Goal: Task Accomplishment & Management: Manage account settings

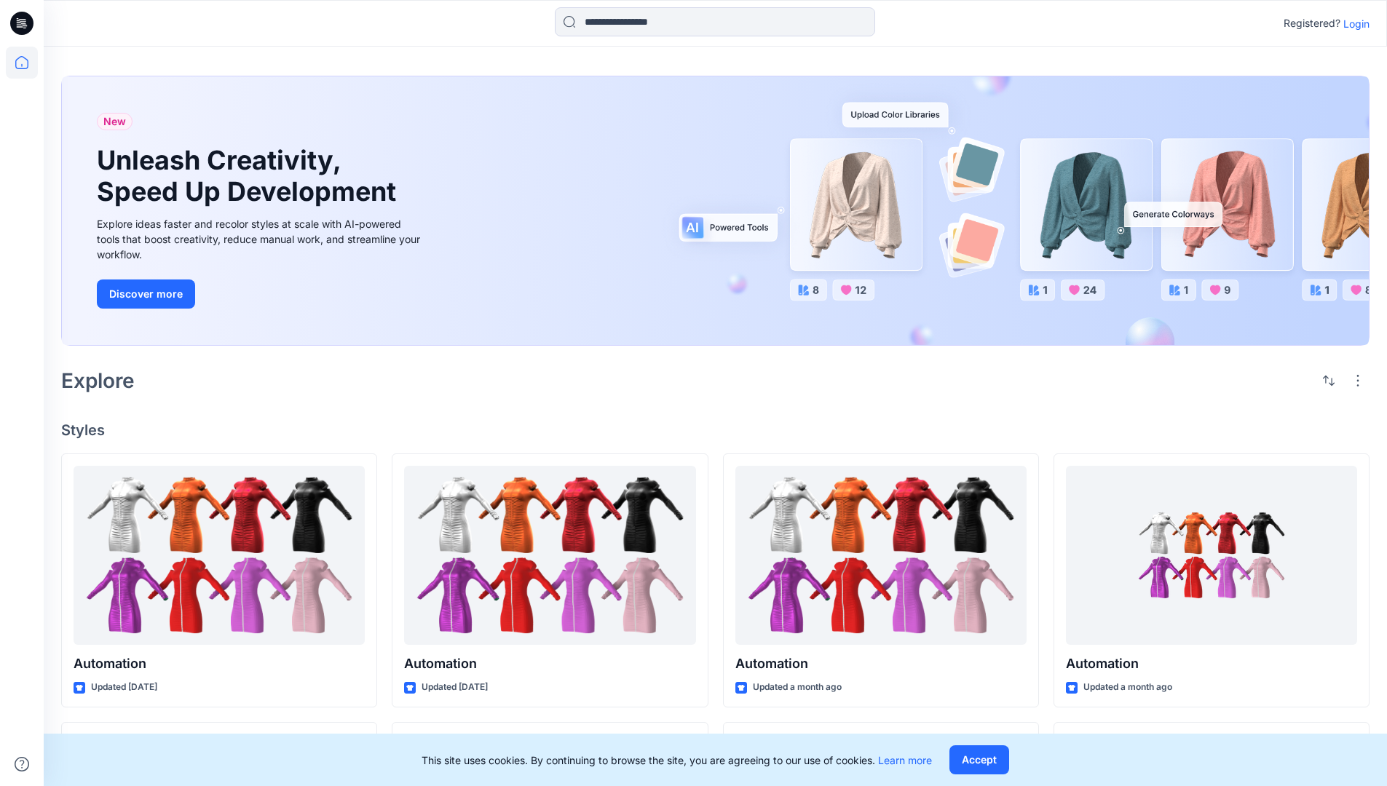
click at [1352, 23] on p "Login" at bounding box center [1356, 23] width 26 height 15
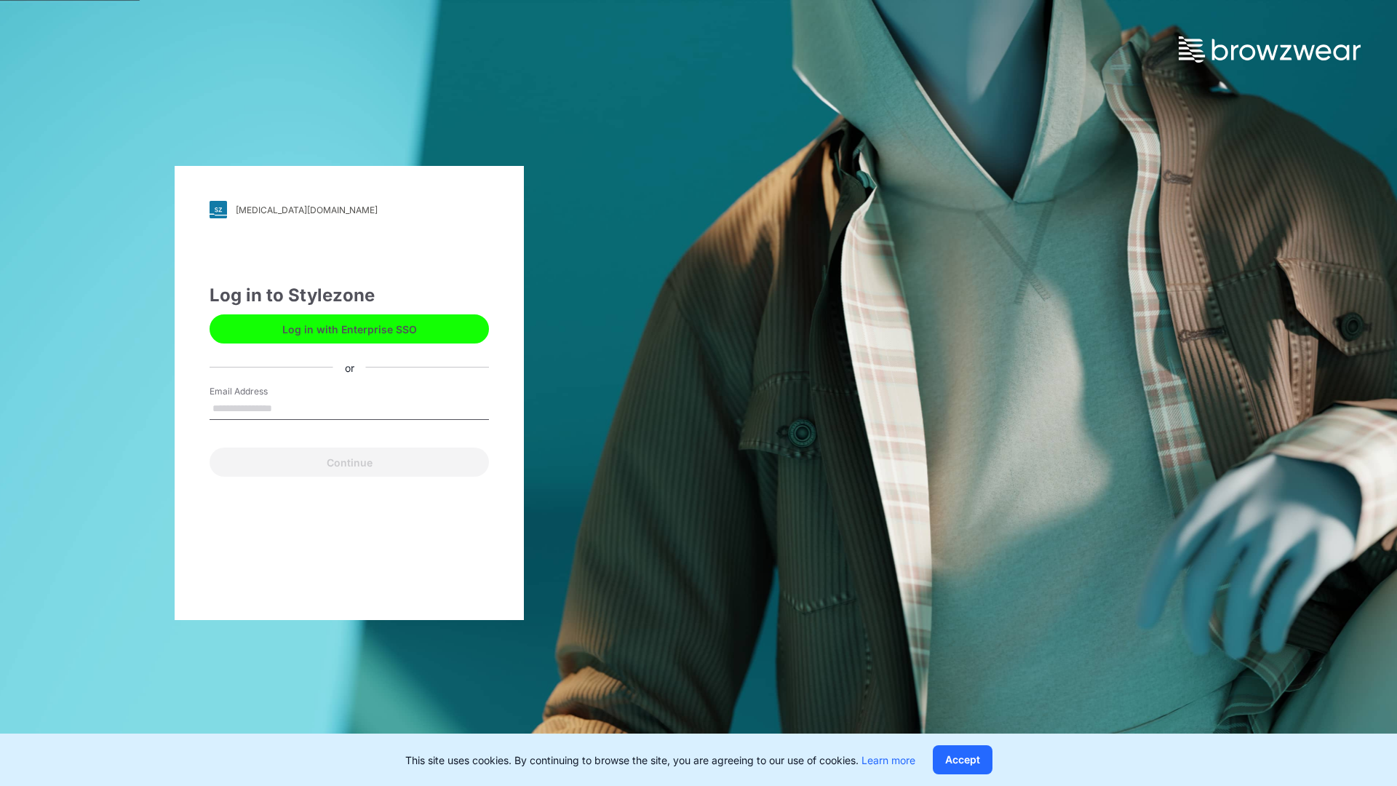
click at [287, 408] on input "Email Address" at bounding box center [349, 409] width 279 height 22
type input "**********"
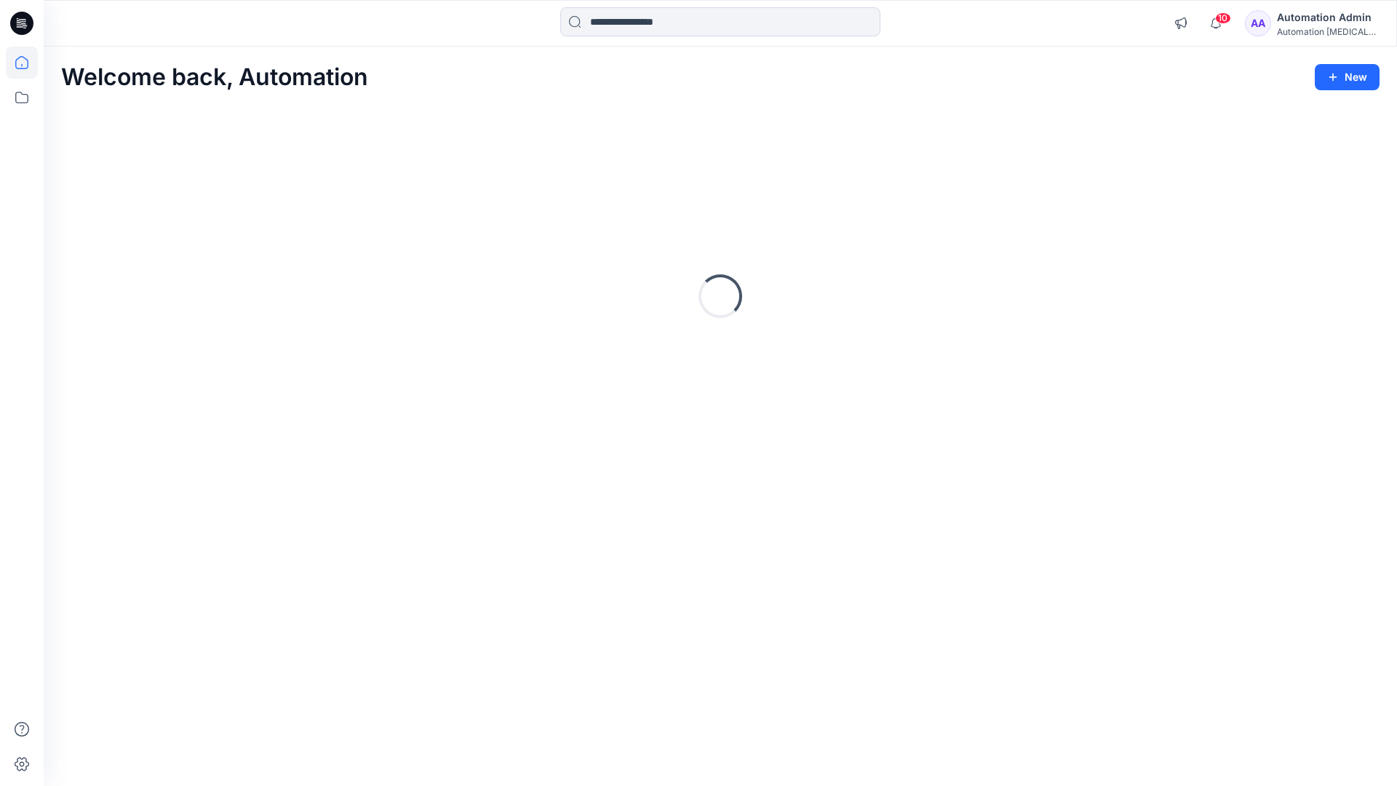
click at [28, 63] on icon at bounding box center [21, 62] width 13 height 13
click at [26, 98] on icon at bounding box center [22, 98] width 32 height 32
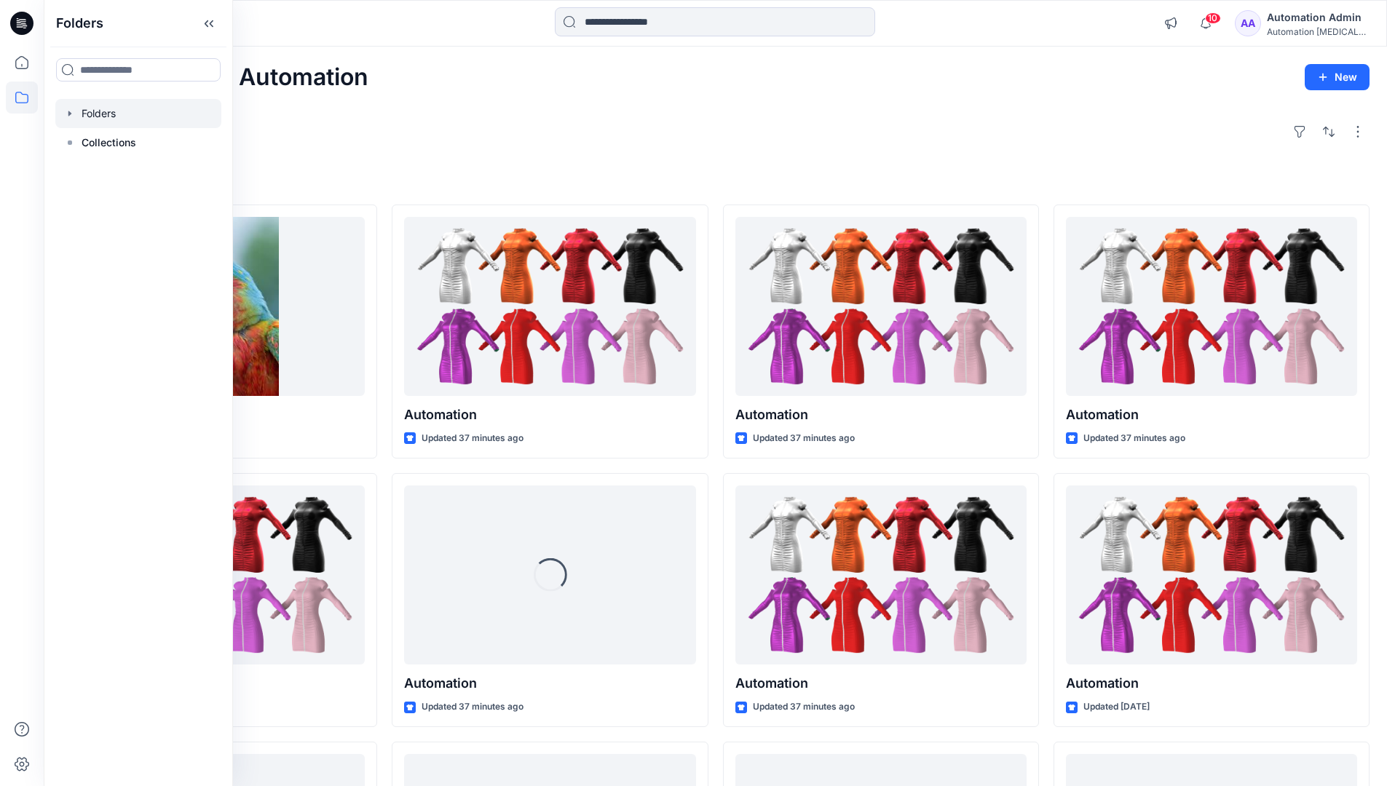
click at [156, 115] on div at bounding box center [138, 113] width 166 height 29
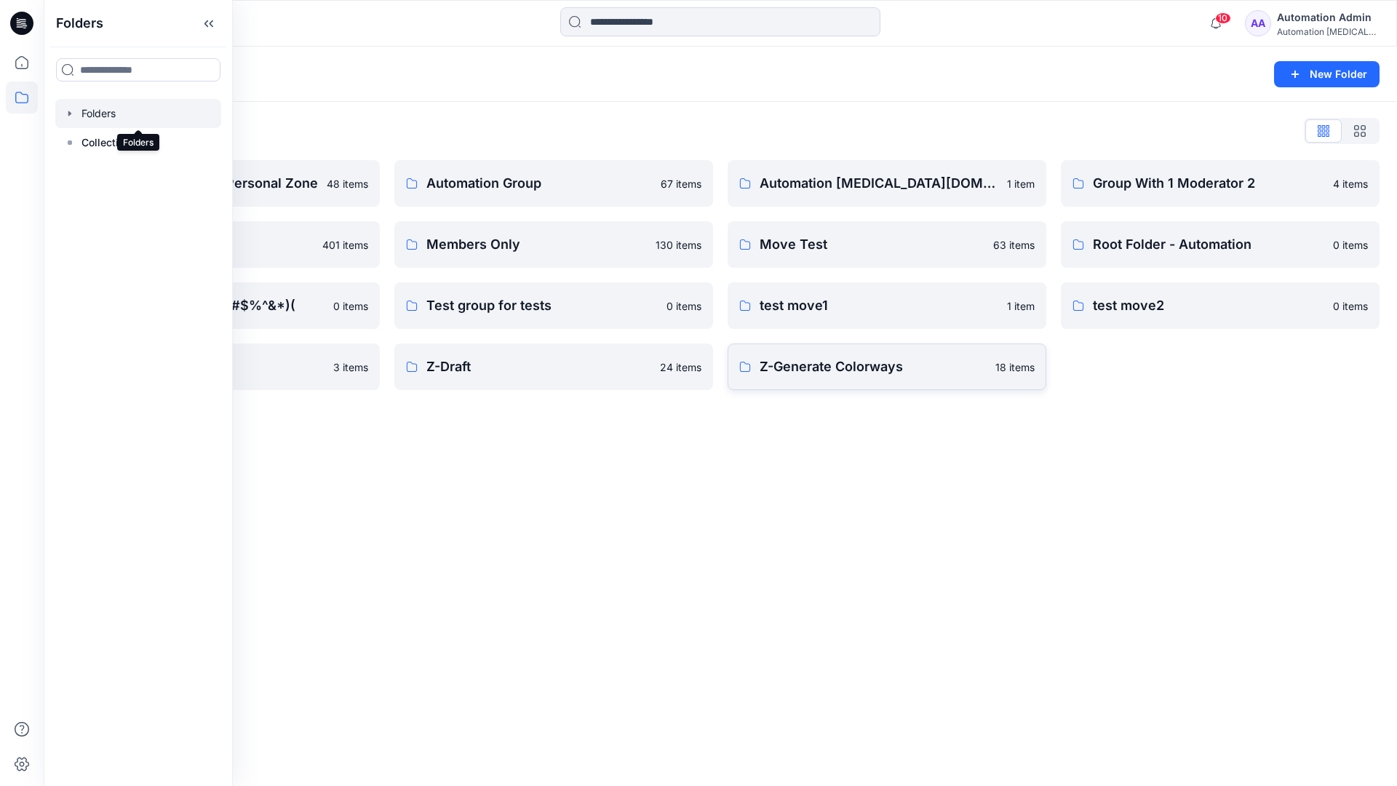
click at [927, 365] on p "Z-Generate Colorways" at bounding box center [873, 367] width 227 height 20
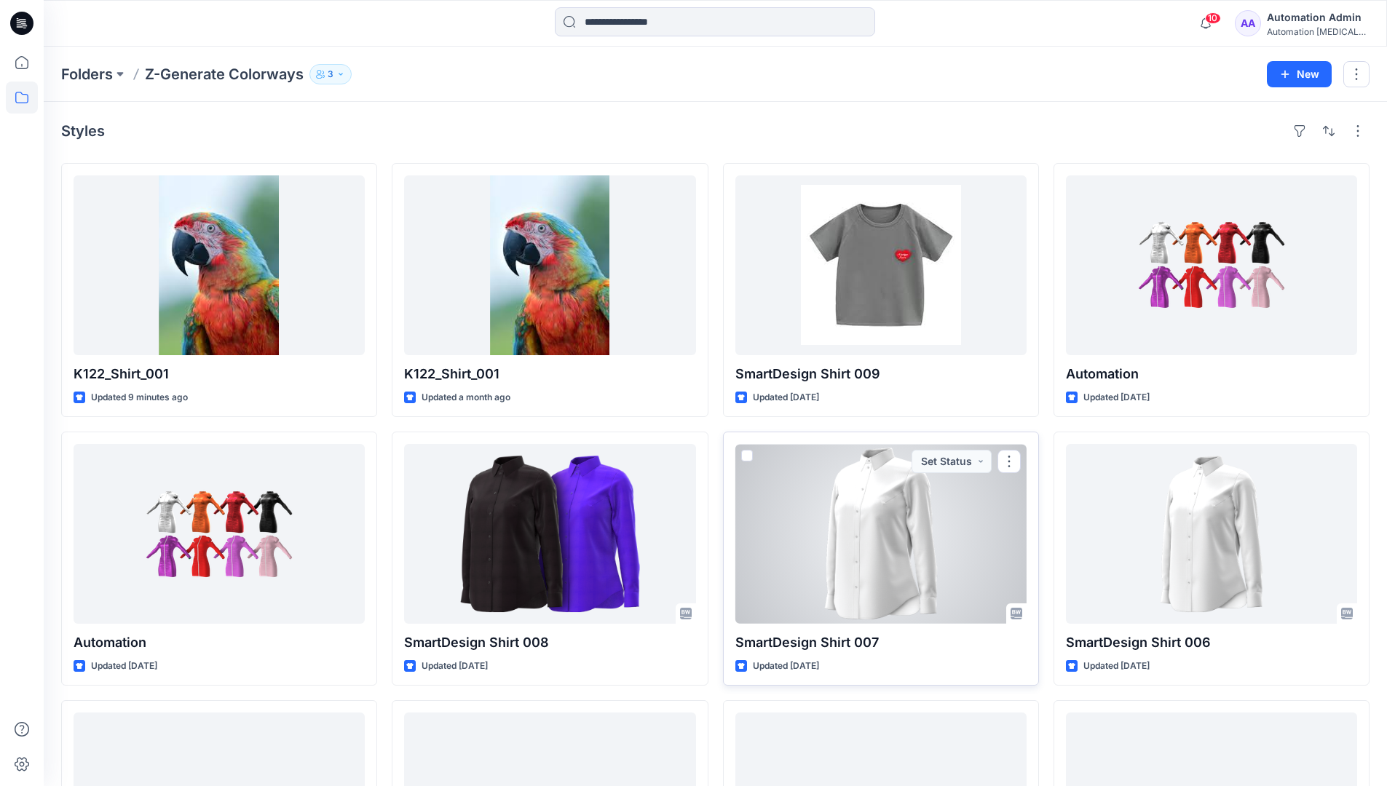
click at [750, 454] on span at bounding box center [747, 456] width 12 height 12
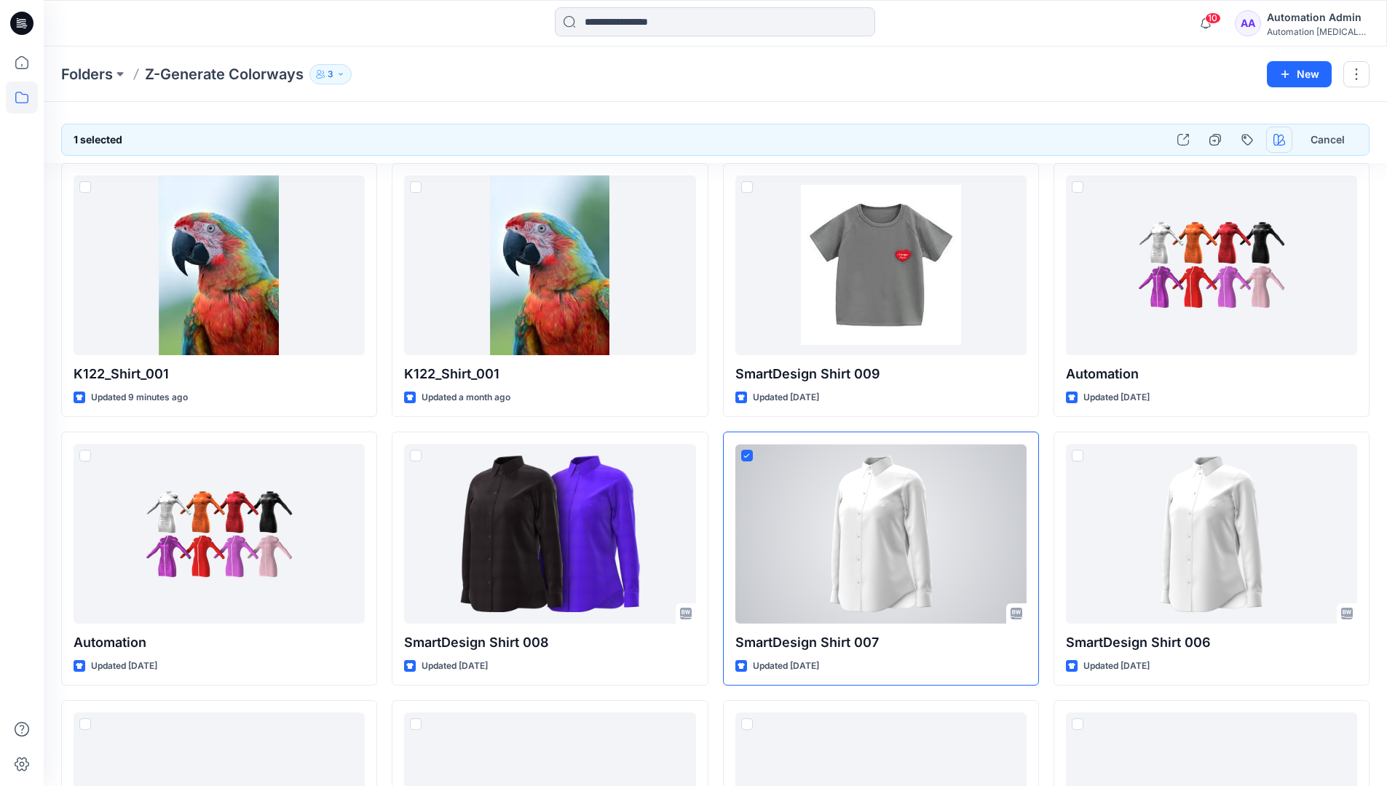
click at [1277, 140] on icon "button" at bounding box center [1279, 140] width 12 height 12
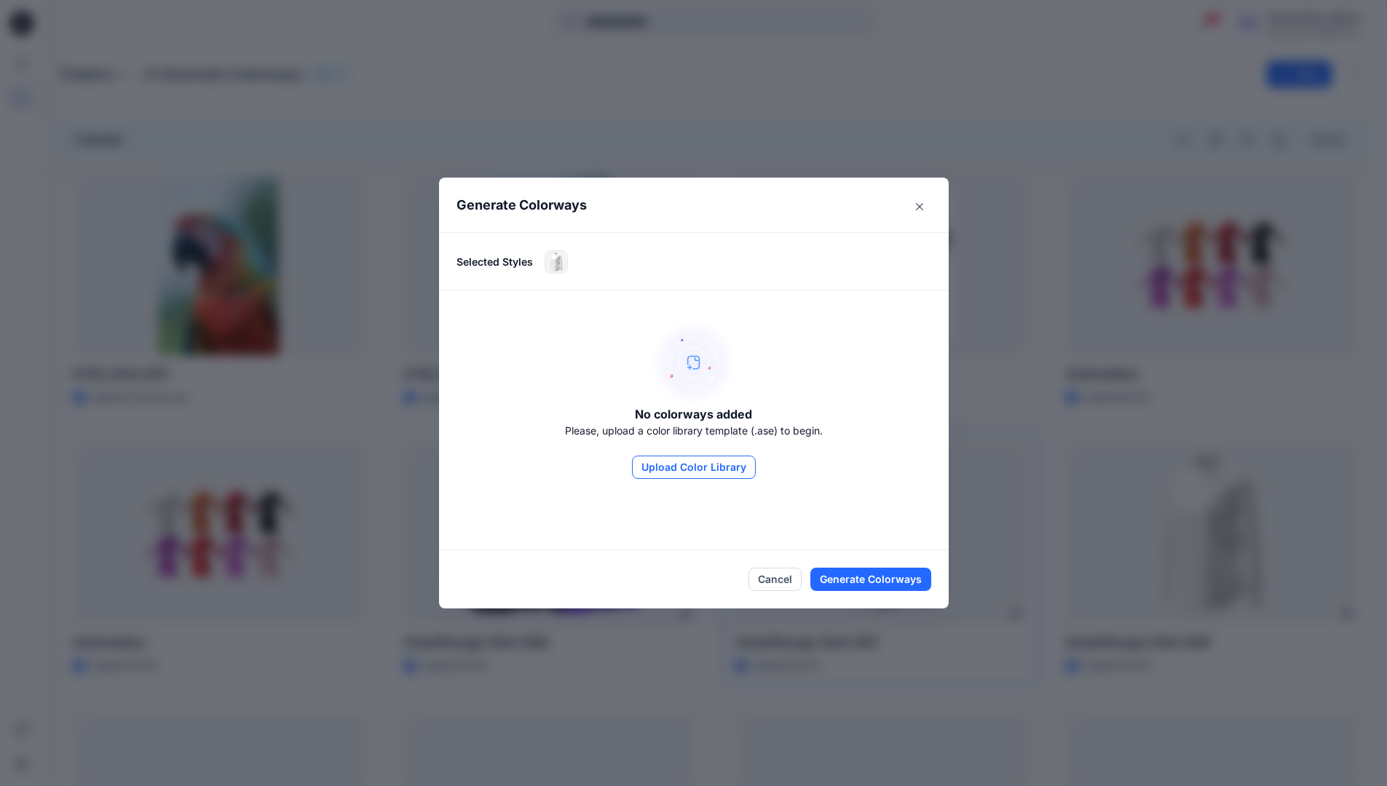
click at [715, 466] on button "Upload Color Library" at bounding box center [694, 467] width 124 height 23
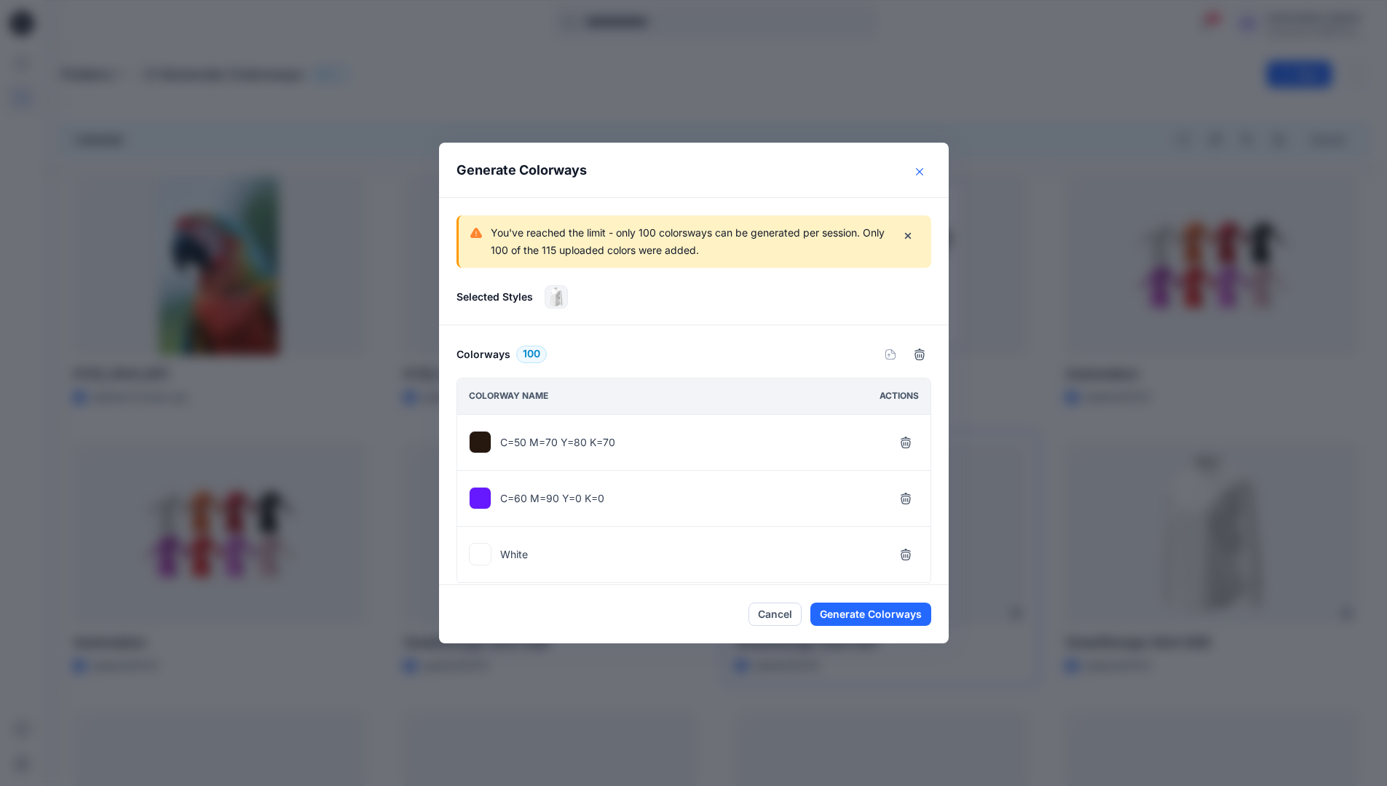
click at [923, 172] on icon "Close" at bounding box center [919, 171] width 7 height 7
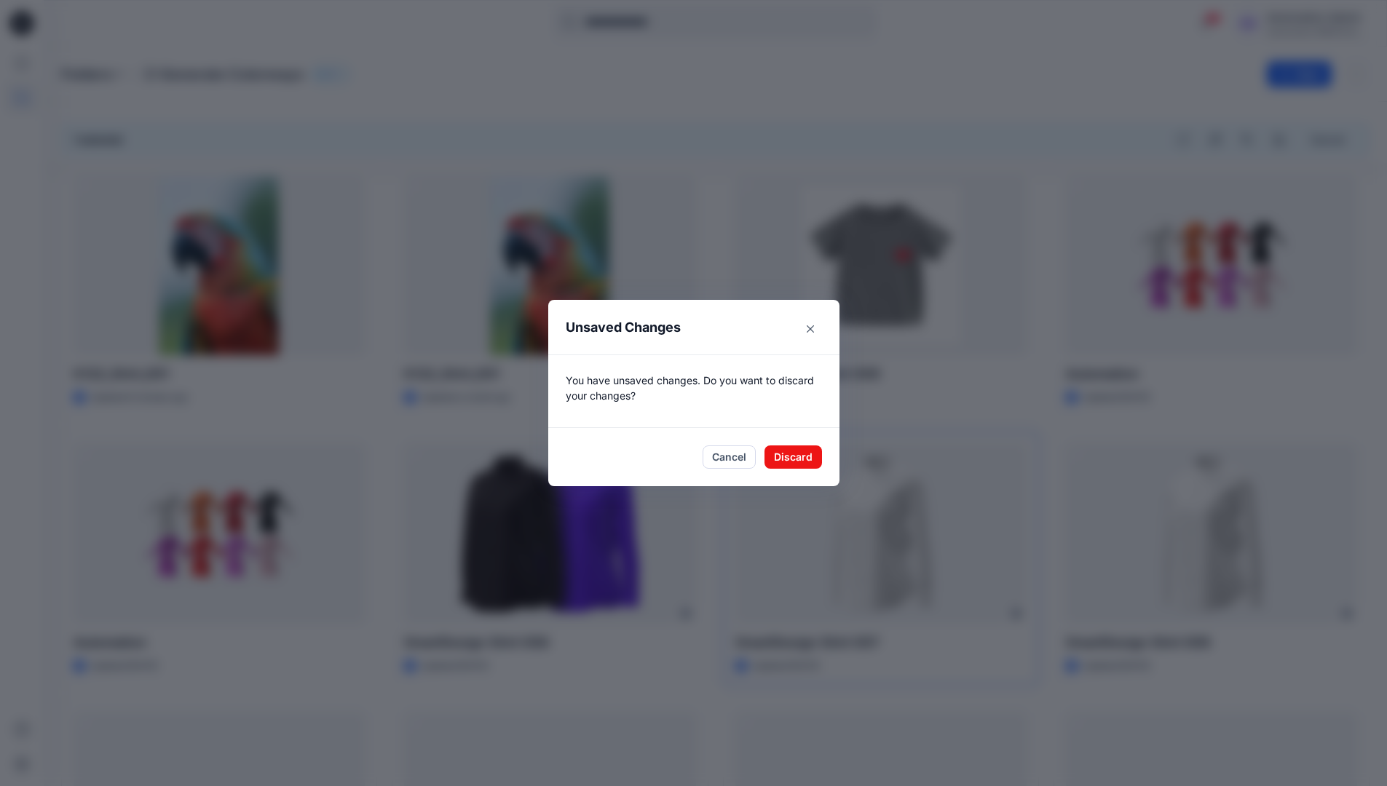
click at [805, 469] on footer "Cancel Discard" at bounding box center [693, 457] width 291 height 58
click at [814, 455] on button "Discard" at bounding box center [792, 456] width 57 height 23
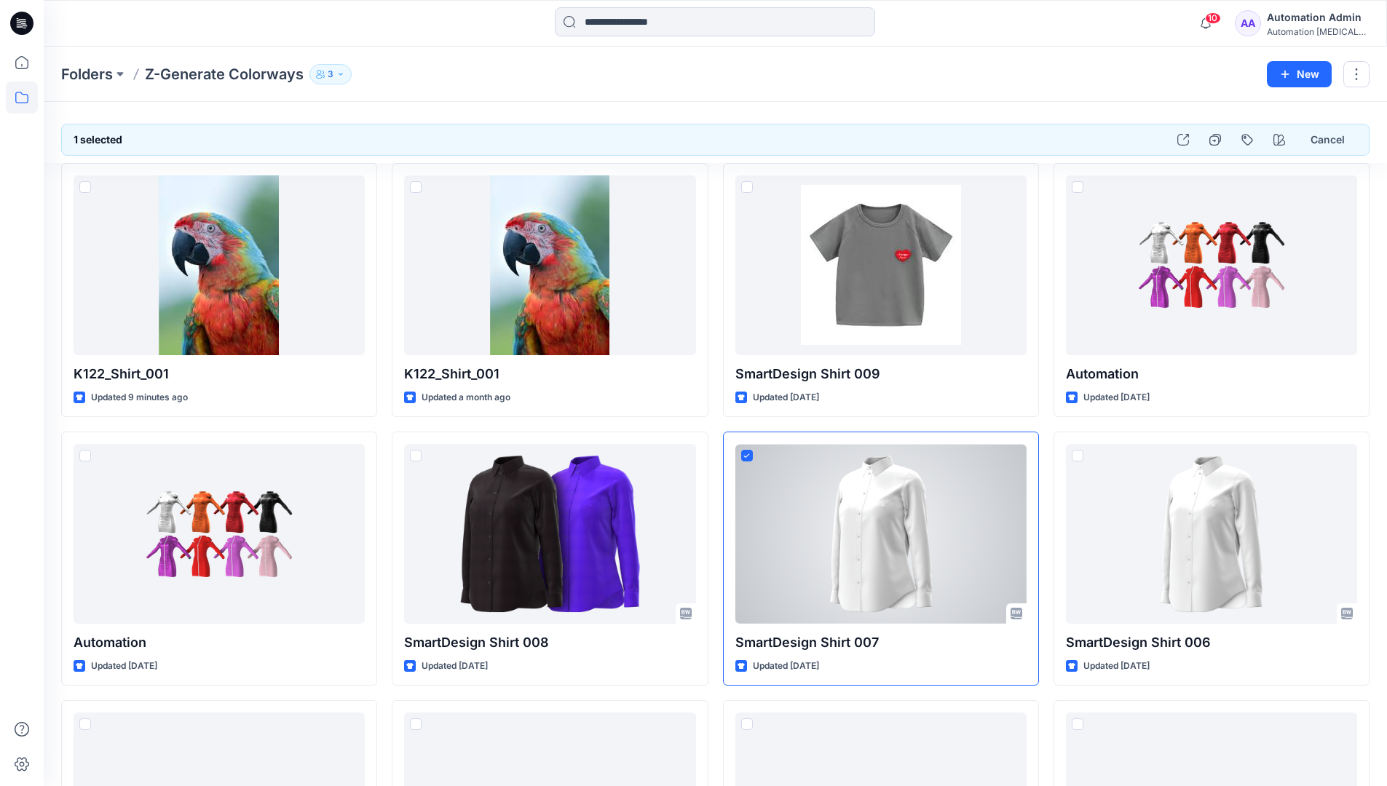
click at [1330, 23] on div "Automation Admin" at bounding box center [1317, 17] width 102 height 17
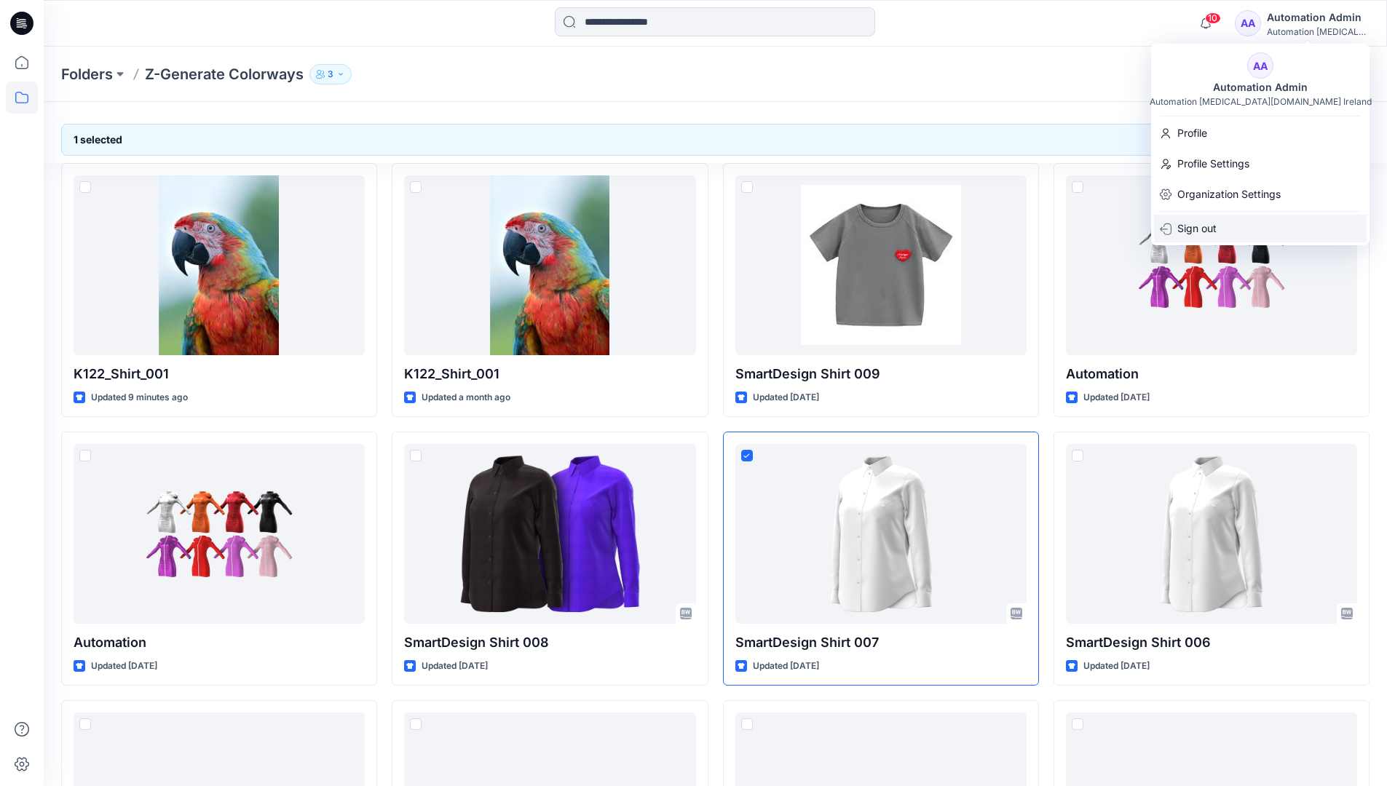
click at [1271, 229] on div "Sign out" at bounding box center [1260, 229] width 213 height 28
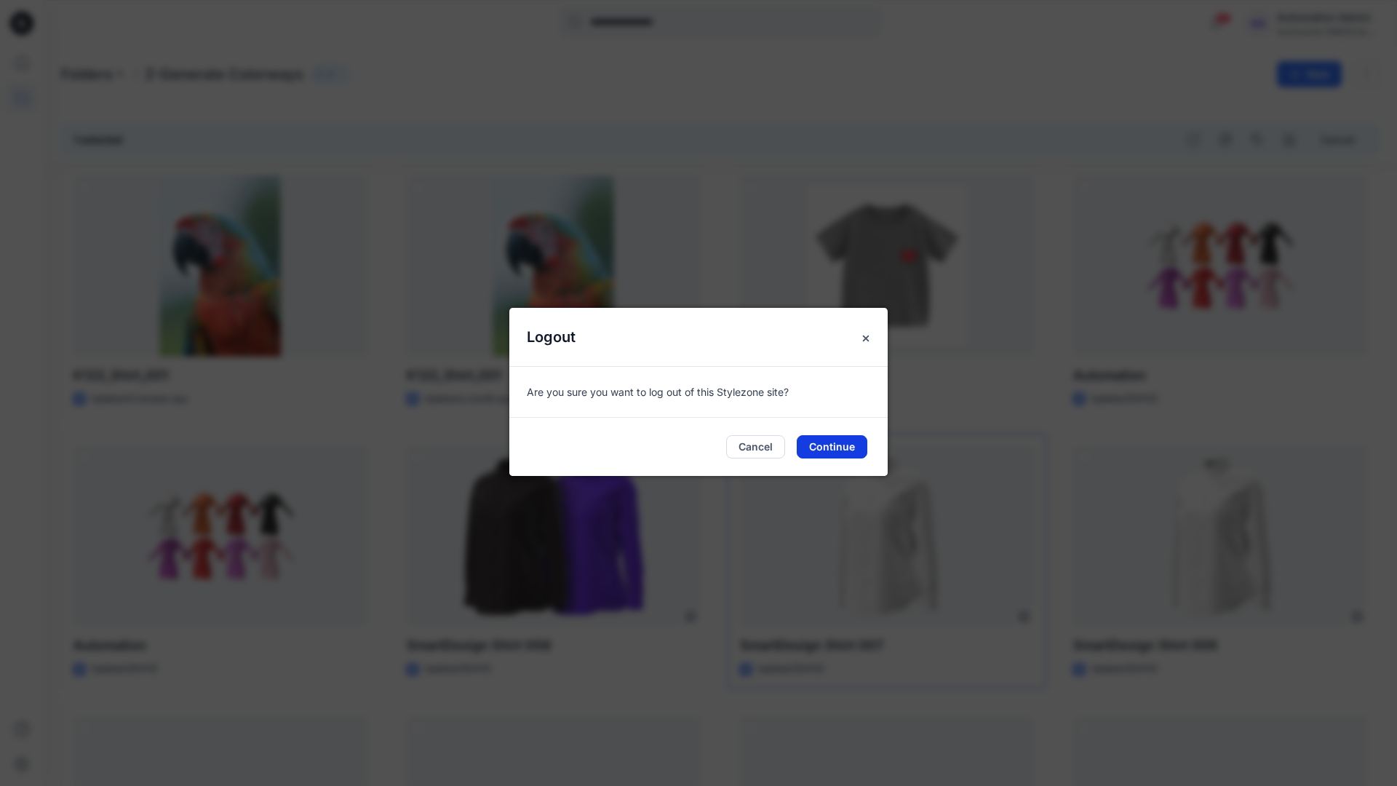
click at [839, 450] on button "Continue" at bounding box center [832, 446] width 71 height 23
